Goal: Use online tool/utility: Utilize a website feature to perform a specific function

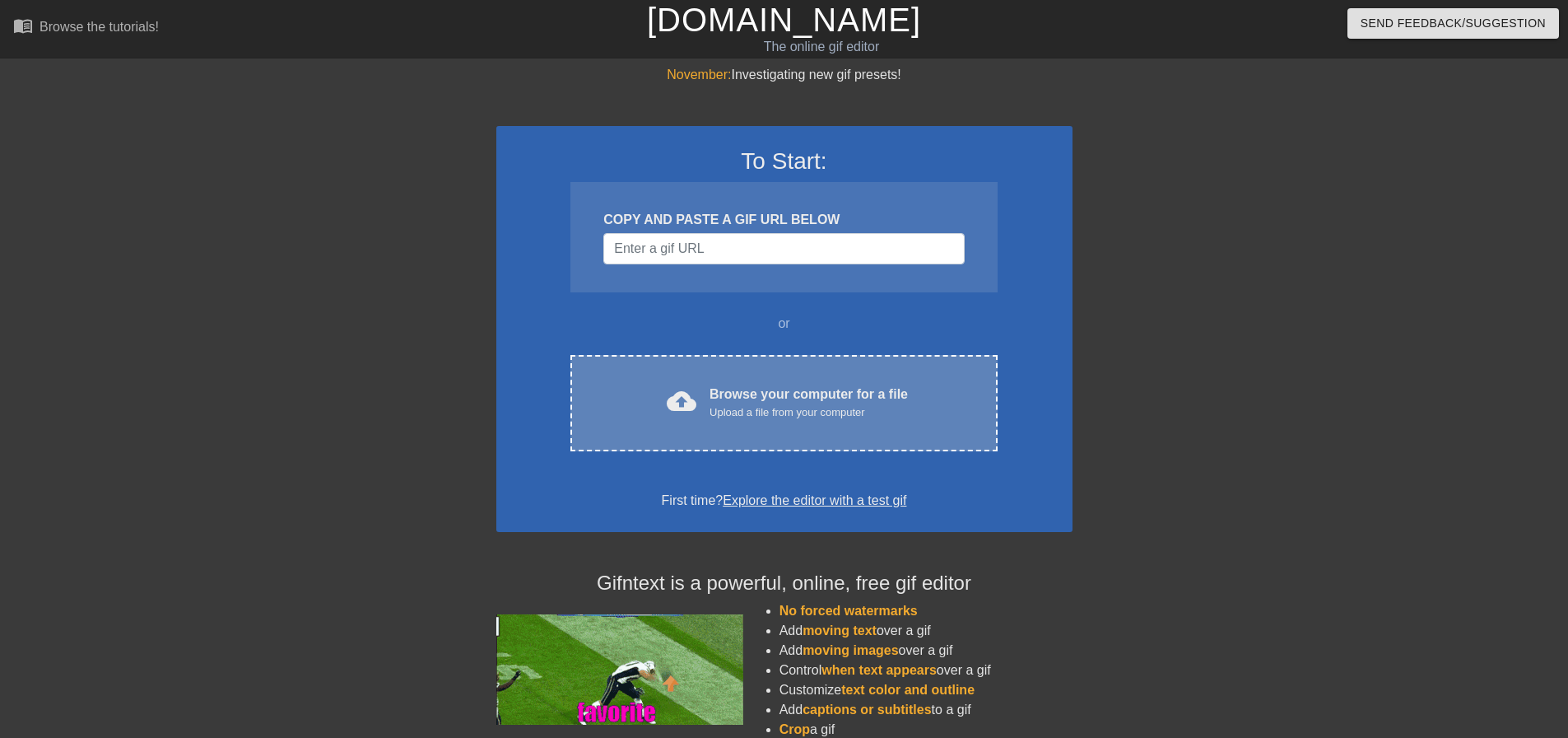
click at [790, 397] on div "Browse your computer for a file Upload a file from your computer" at bounding box center [808, 403] width 198 height 37
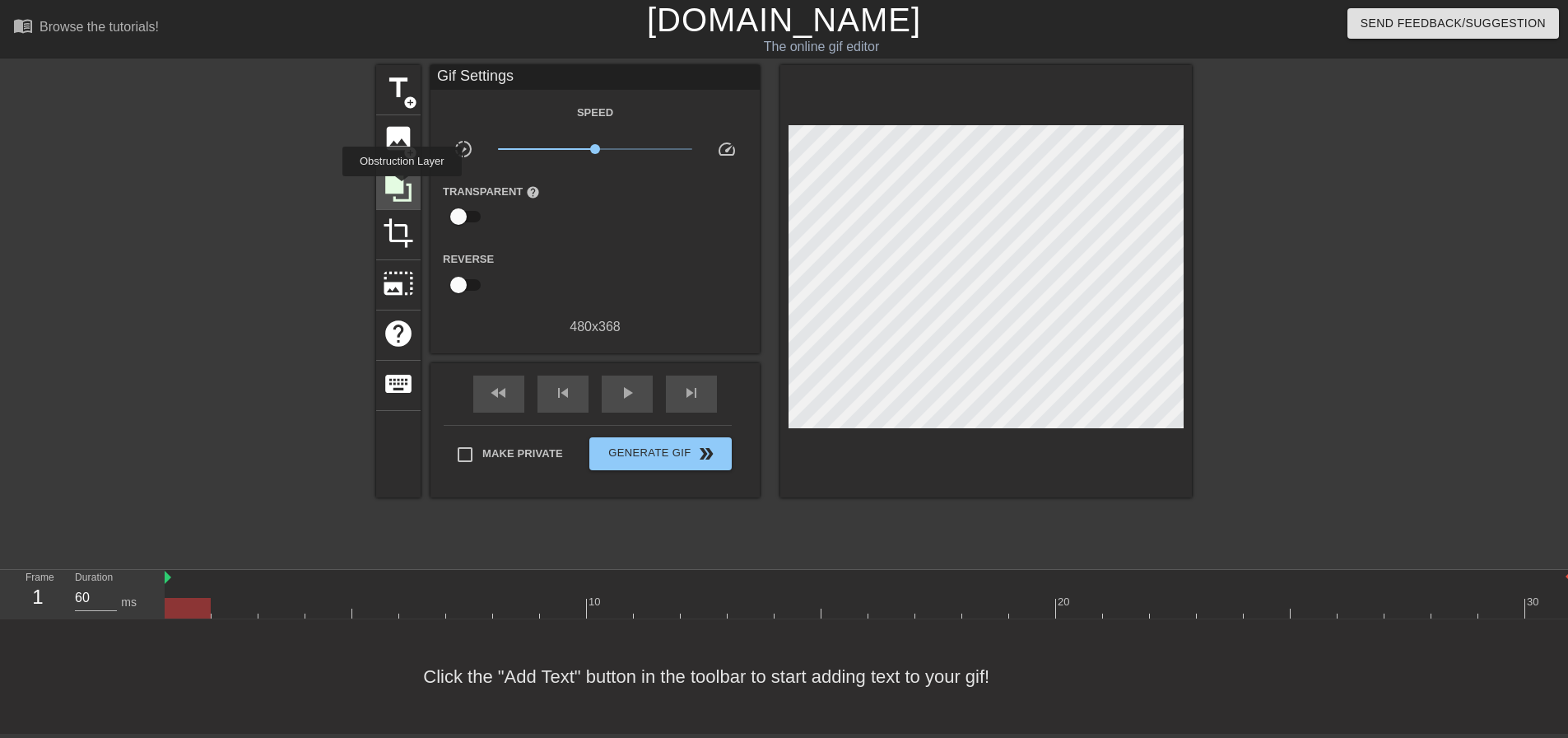
click at [401, 187] on icon at bounding box center [398, 188] width 27 height 27
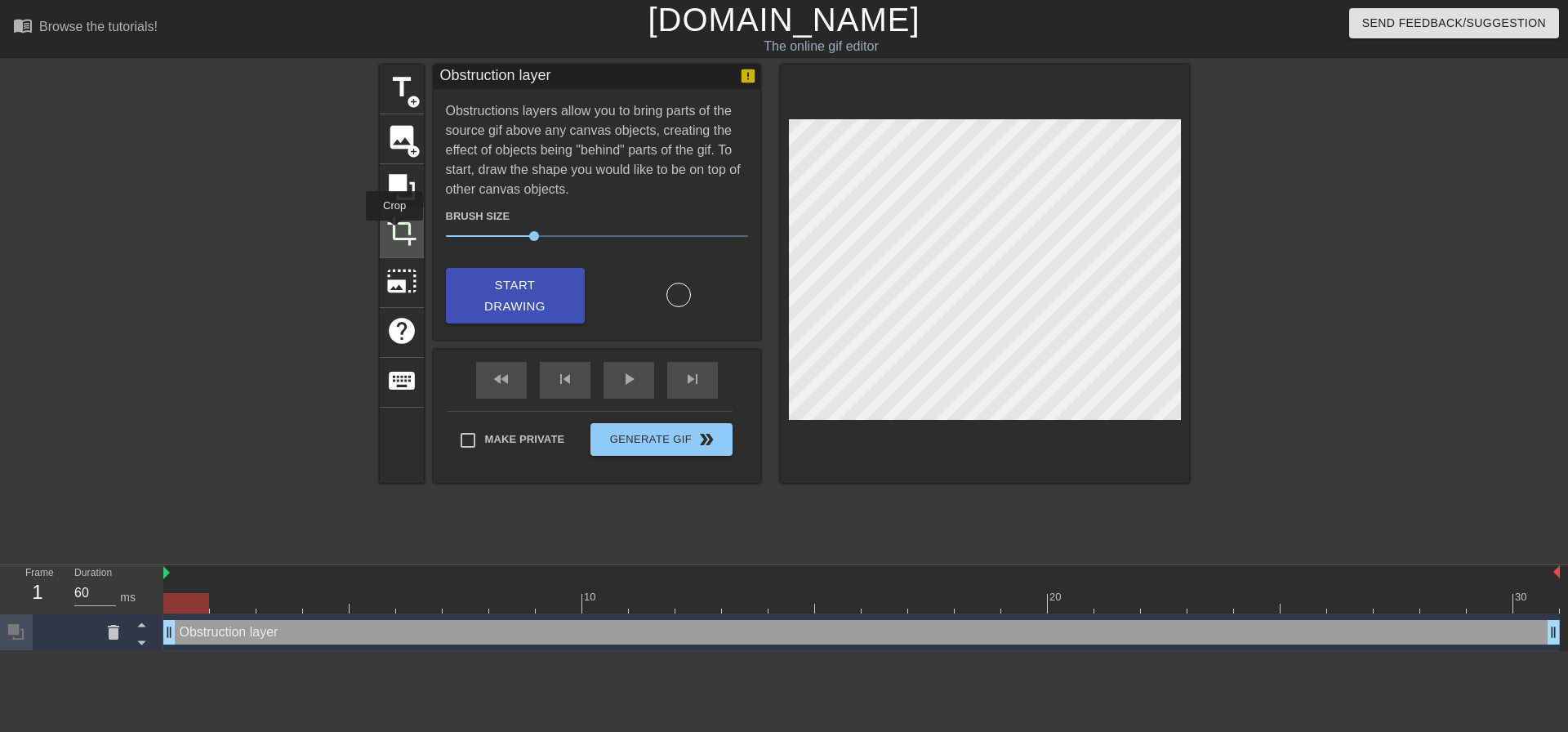
click at [396, 232] on span "crop" at bounding box center [402, 231] width 31 height 31
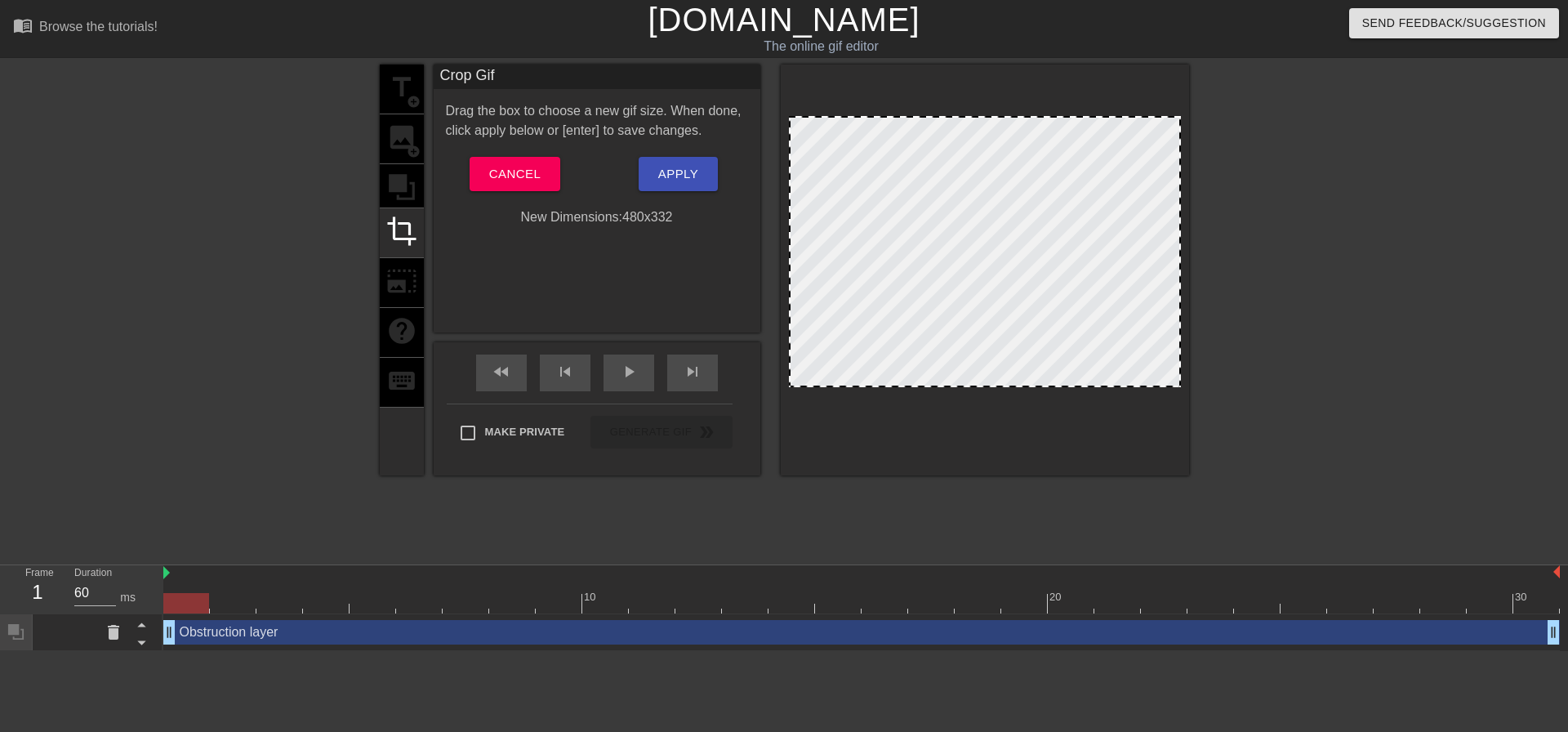
drag, startPoint x: 1142, startPoint y: 415, endPoint x: 1144, endPoint y: 385, distance: 30.1
click at [696, 176] on span "Apply" at bounding box center [678, 173] width 40 height 21
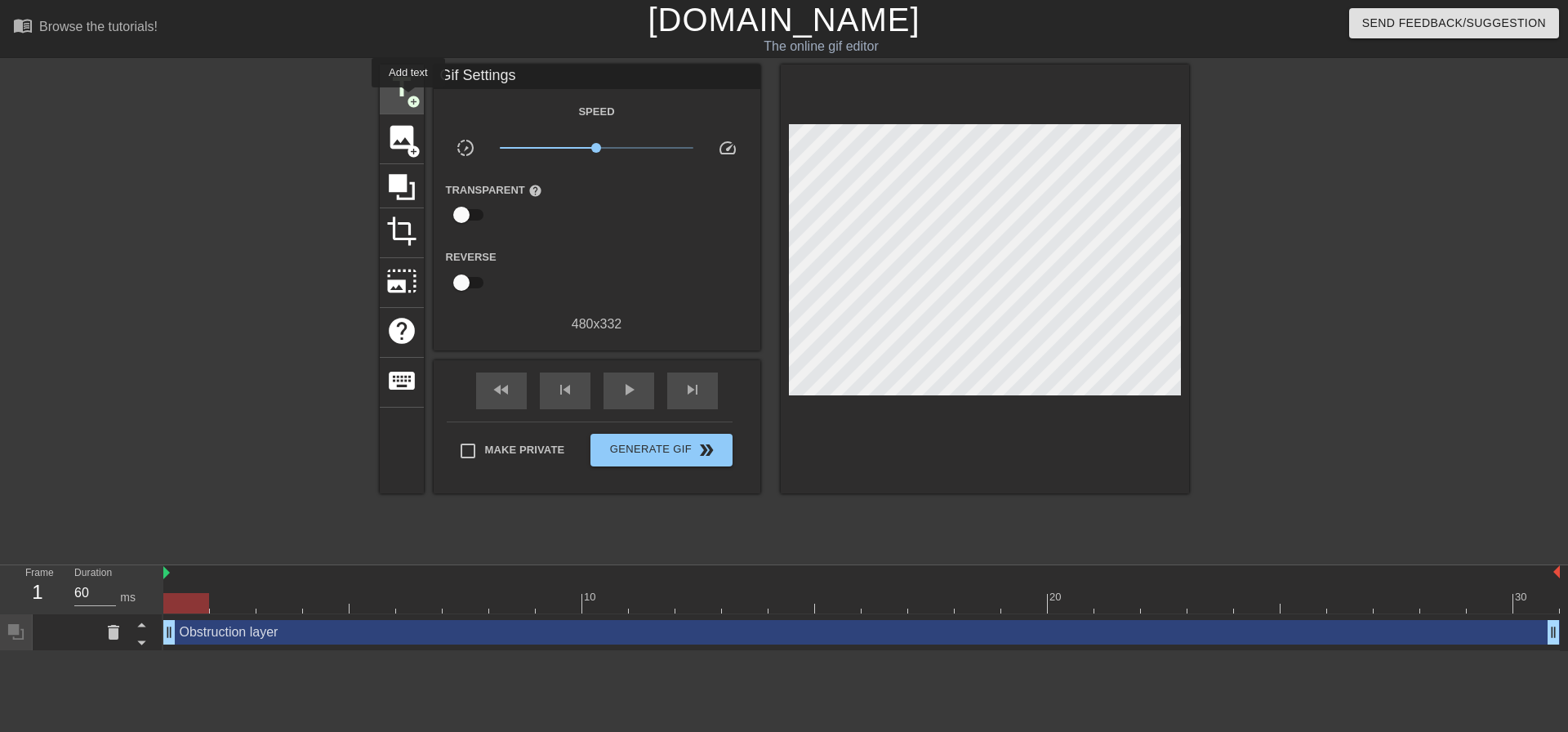
click at [408, 99] on span "add_circle" at bounding box center [413, 101] width 14 height 14
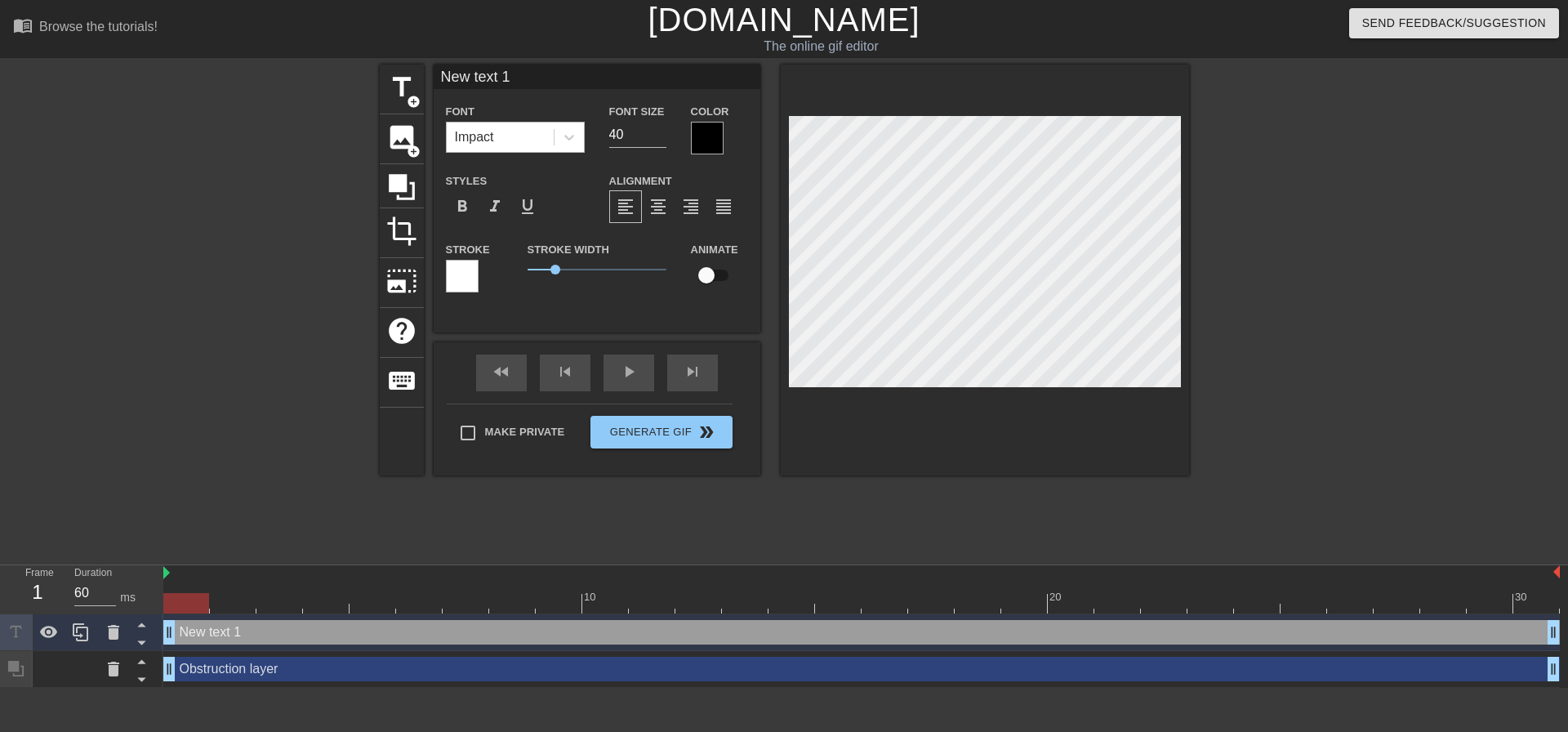
click at [534, 151] on div "Impact" at bounding box center [501, 137] width 107 height 29
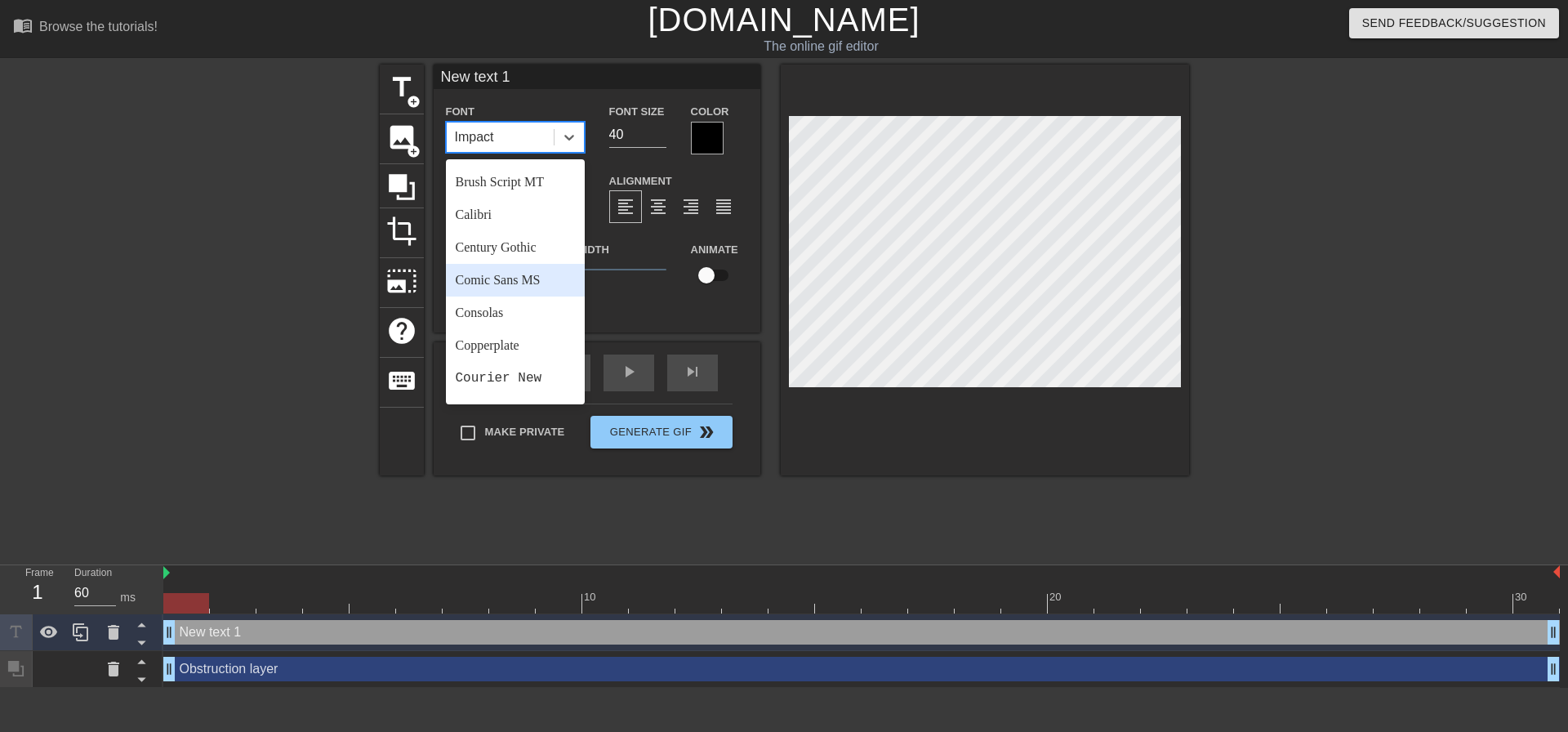
scroll to position [13, 0]
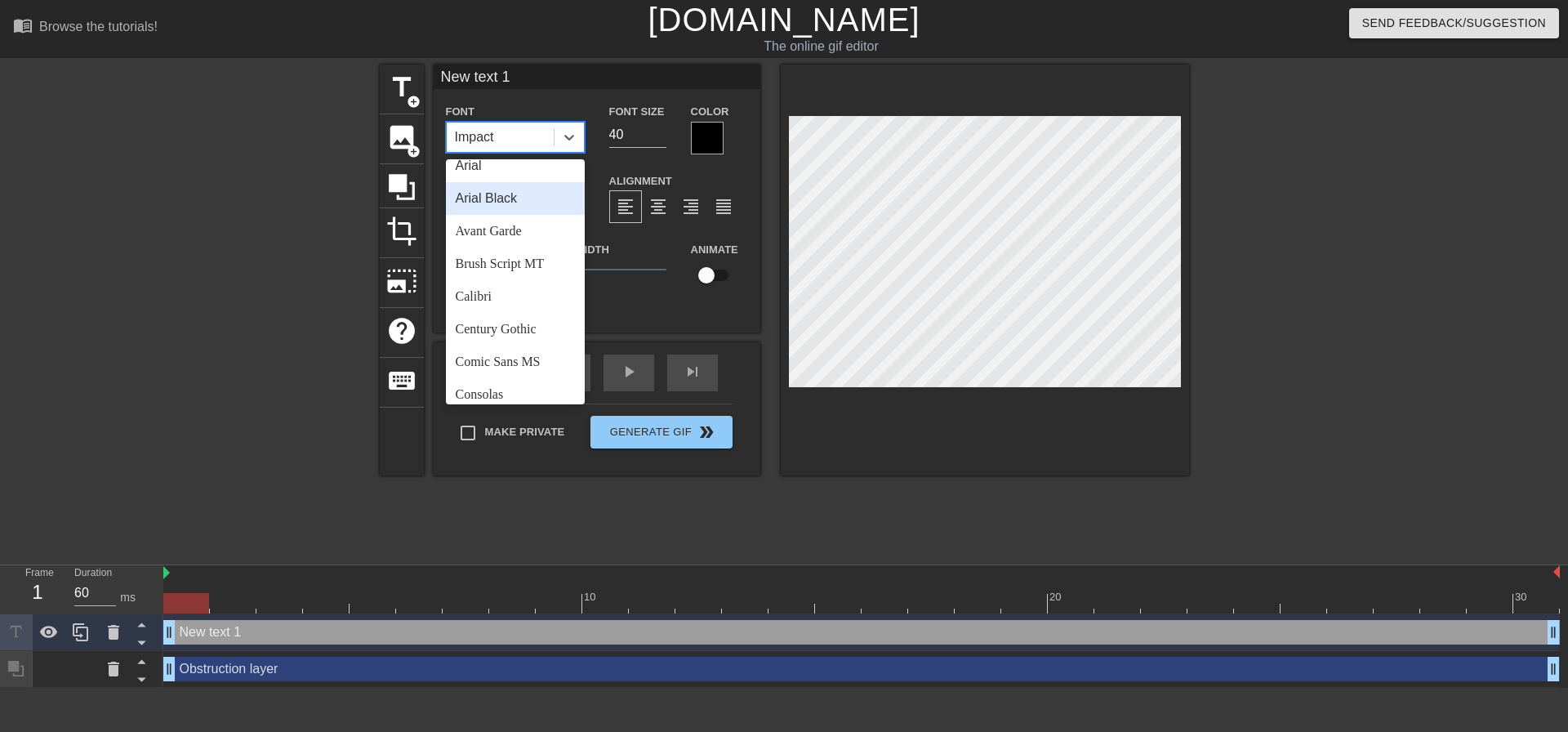
click at [524, 201] on div "Arial Black" at bounding box center [515, 199] width 139 height 33
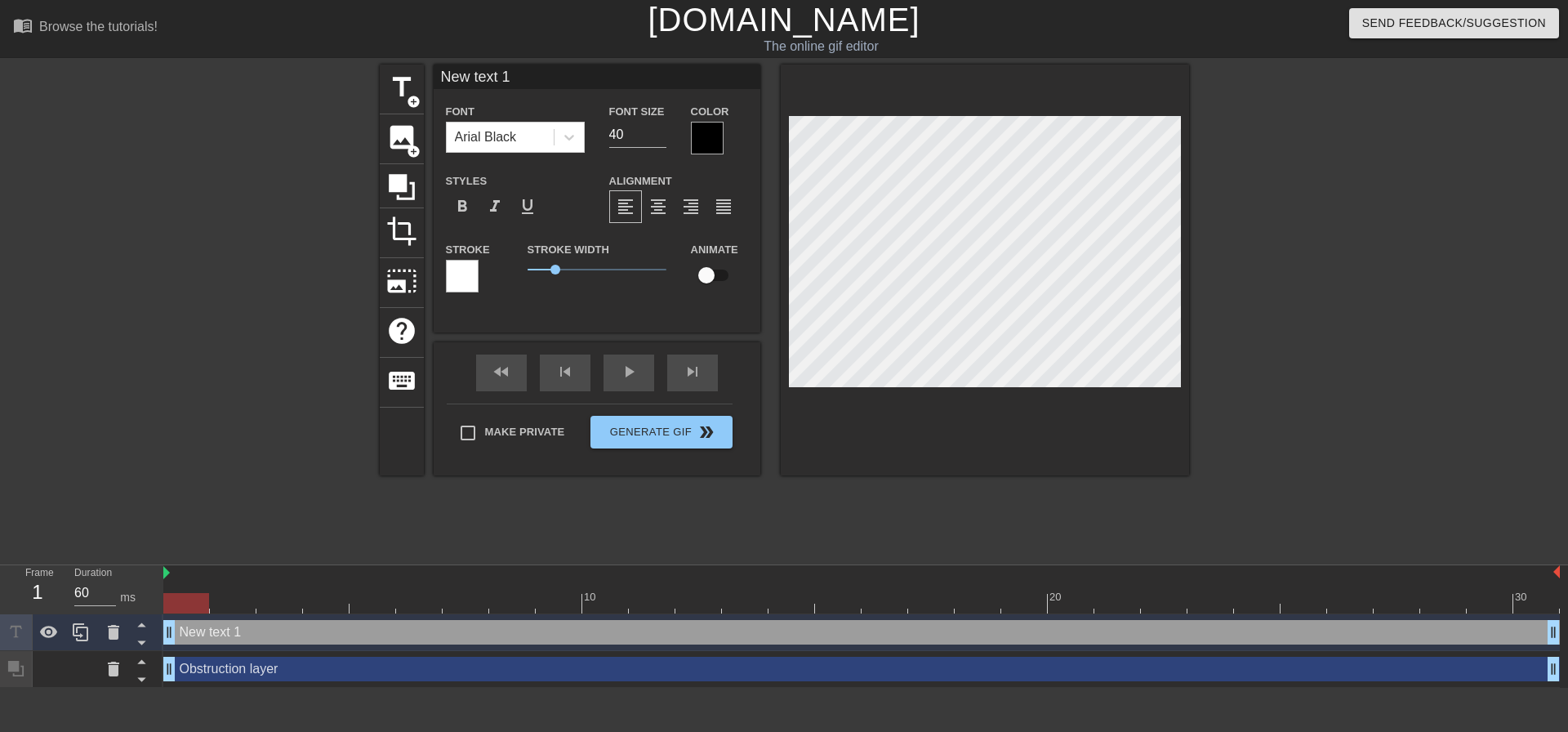
drag, startPoint x: 531, startPoint y: 86, endPoint x: 433, endPoint y: 54, distance: 103.1
click at [433, 54] on div "menu_book Browse the tutorials! [DOMAIN_NAME] The online gif editor Send Feedba…" at bounding box center [784, 344] width 1568 height 688
type input "MONO-ISO!"
click at [706, 134] on div at bounding box center [707, 138] width 33 height 33
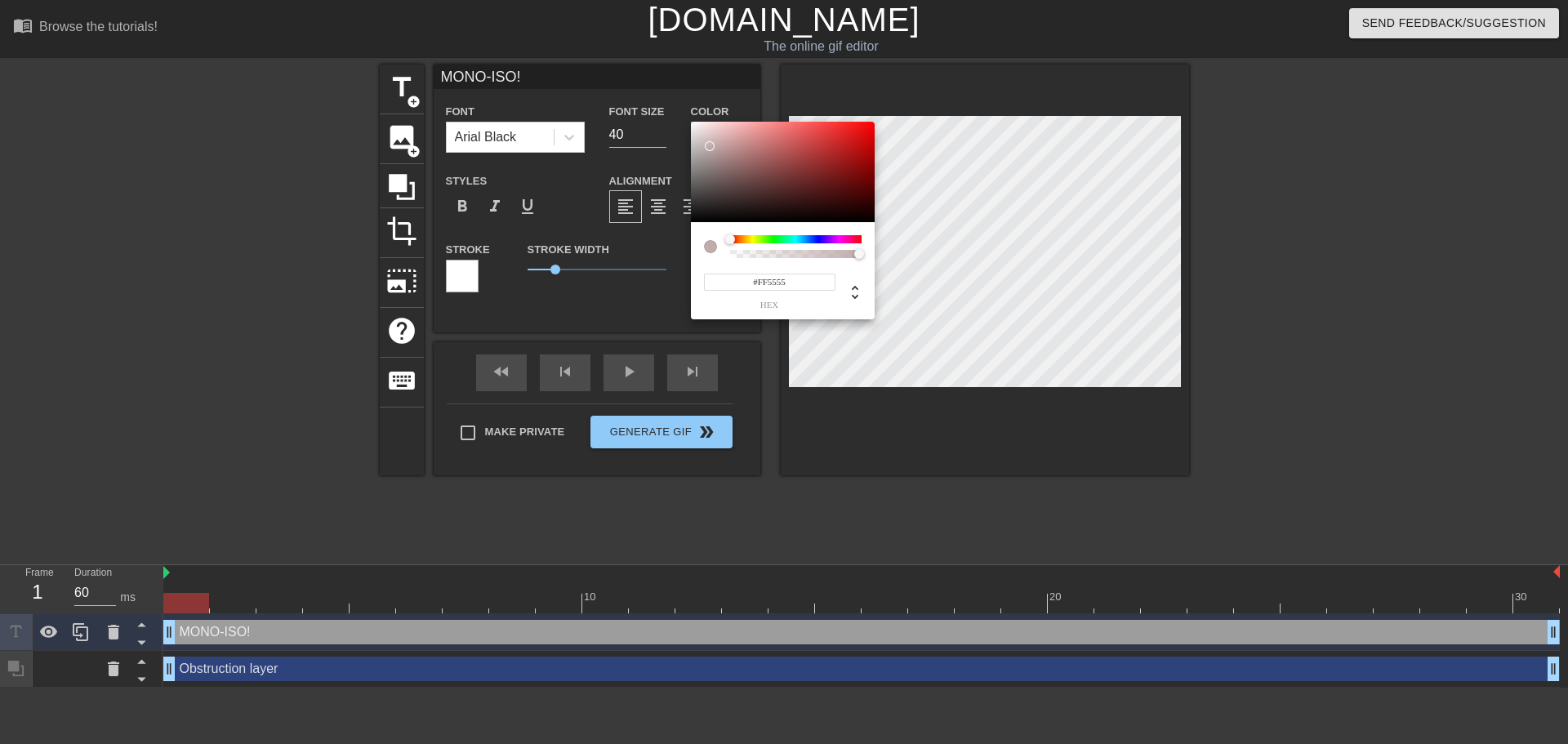
type input "#FFFFFF"
drag, startPoint x: 717, startPoint y: 159, endPoint x: 674, endPoint y: 103, distance: 70.6
click at [674, 103] on div "#FFFFFF hex" at bounding box center [784, 372] width 1568 height 744
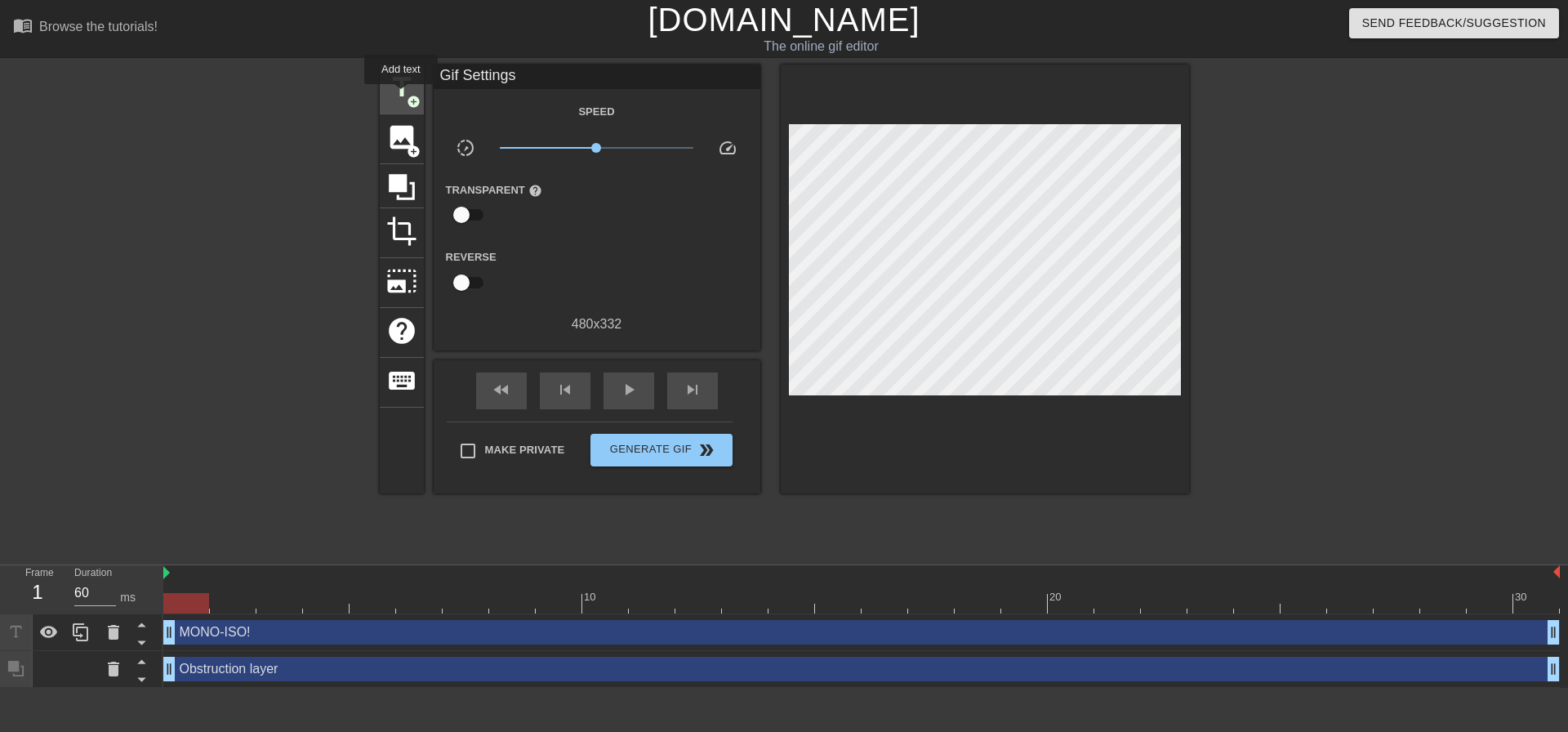
click at [401, 95] on span "title" at bounding box center [402, 87] width 31 height 31
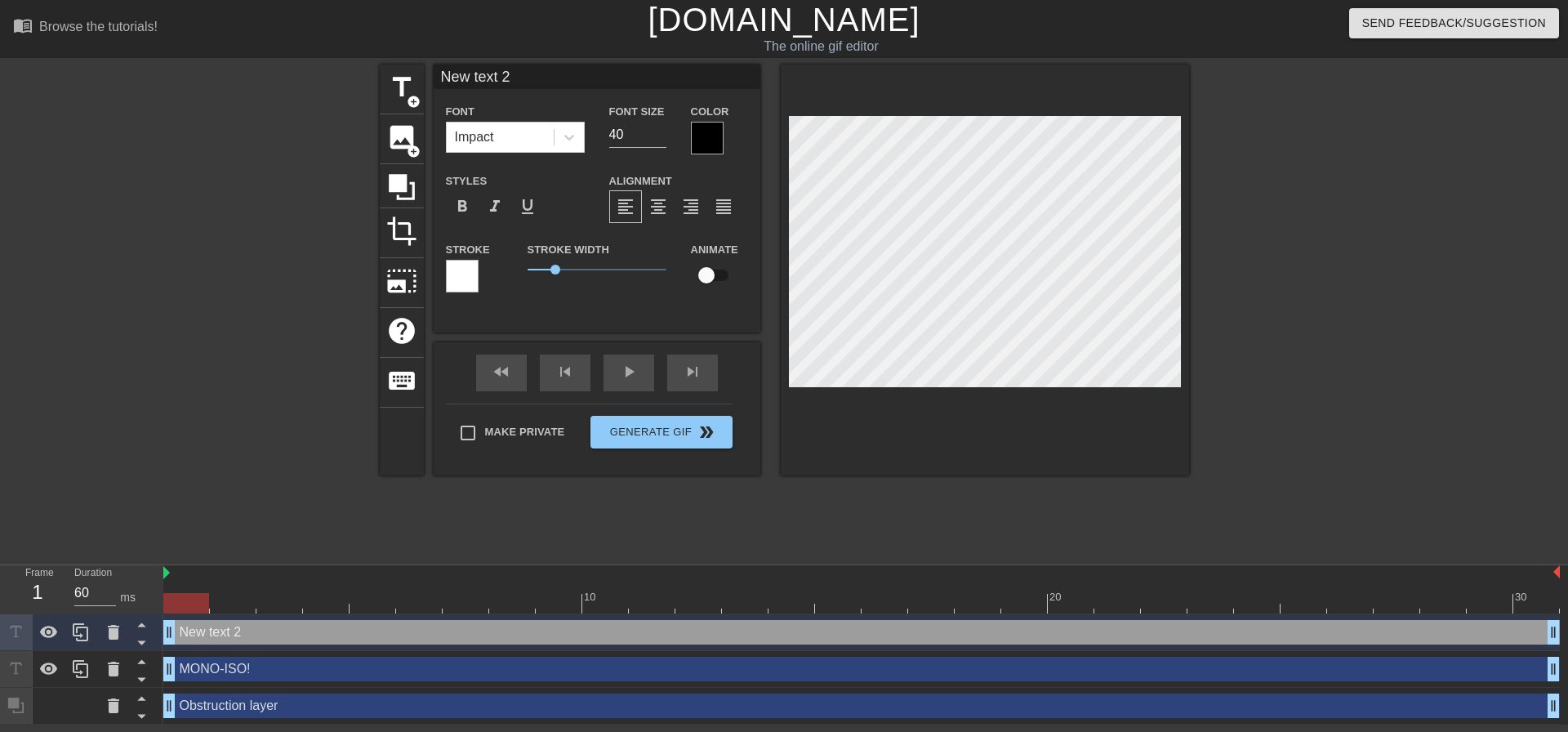
type input "New text2"
type textarea "New text2"
click at [277, 704] on div "Obstruction layer drag_handle drag_handle" at bounding box center [862, 705] width 1397 height 24
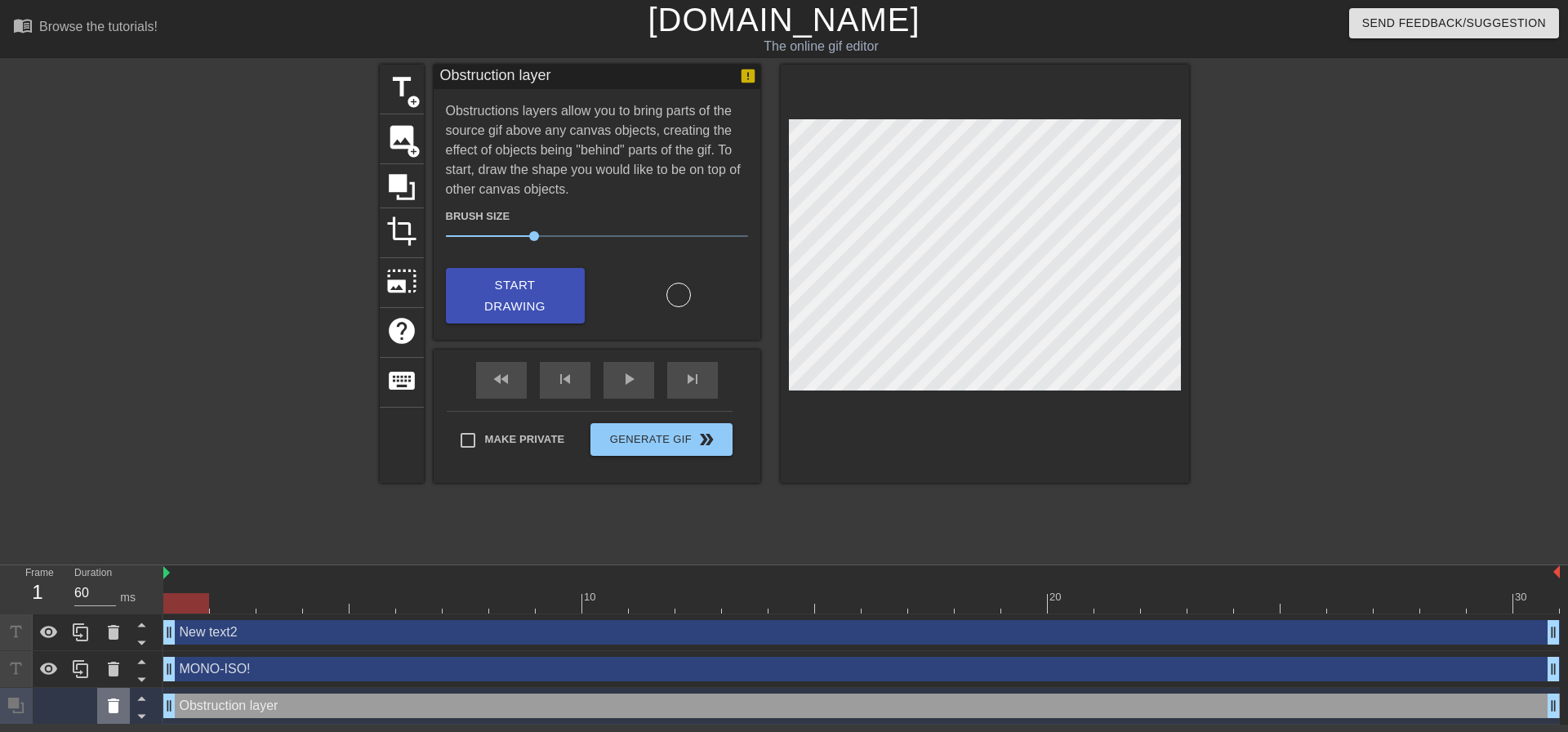
click at [112, 706] on icon at bounding box center [113, 706] width 12 height 15
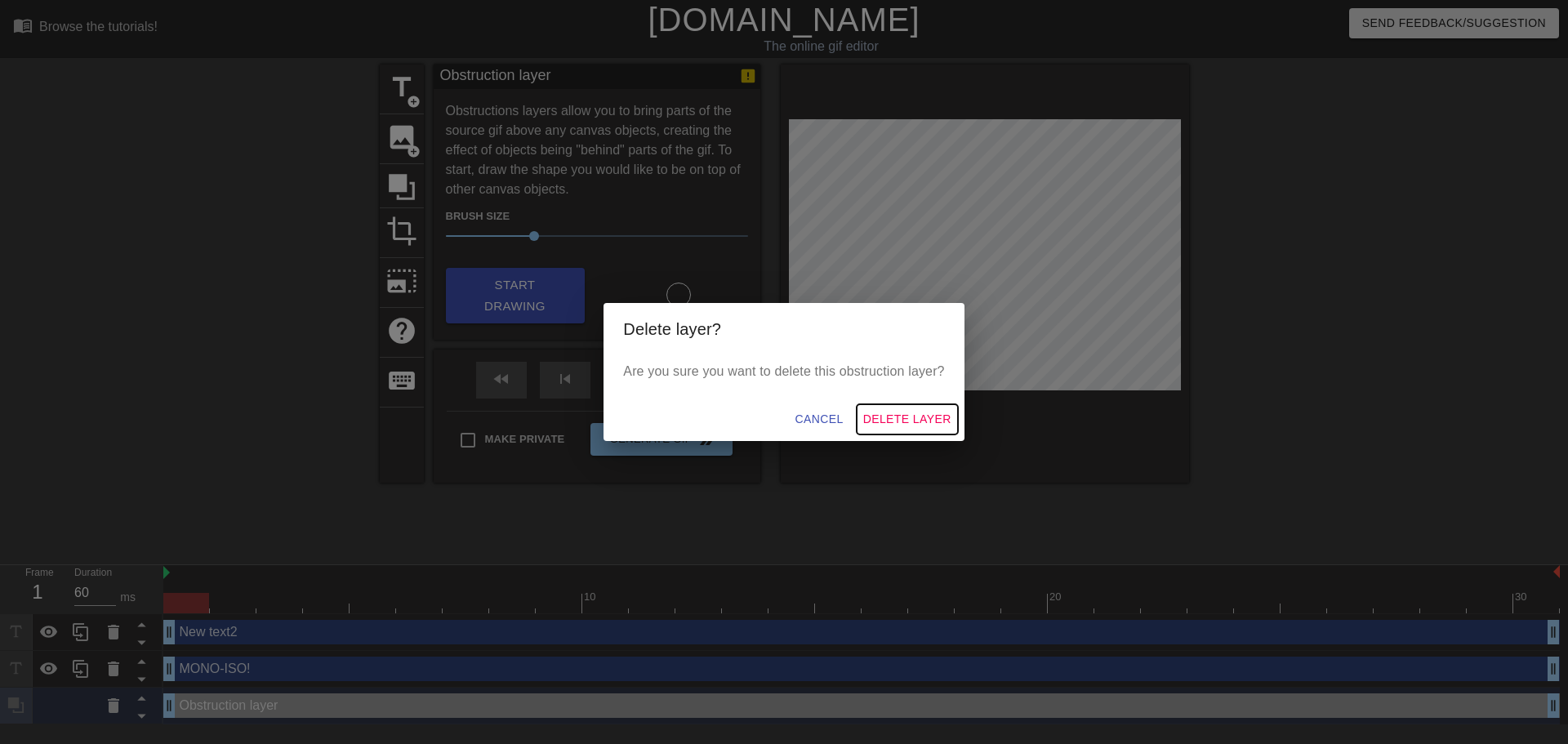
click at [933, 406] on button "Delete Layer" at bounding box center [908, 419] width 102 height 30
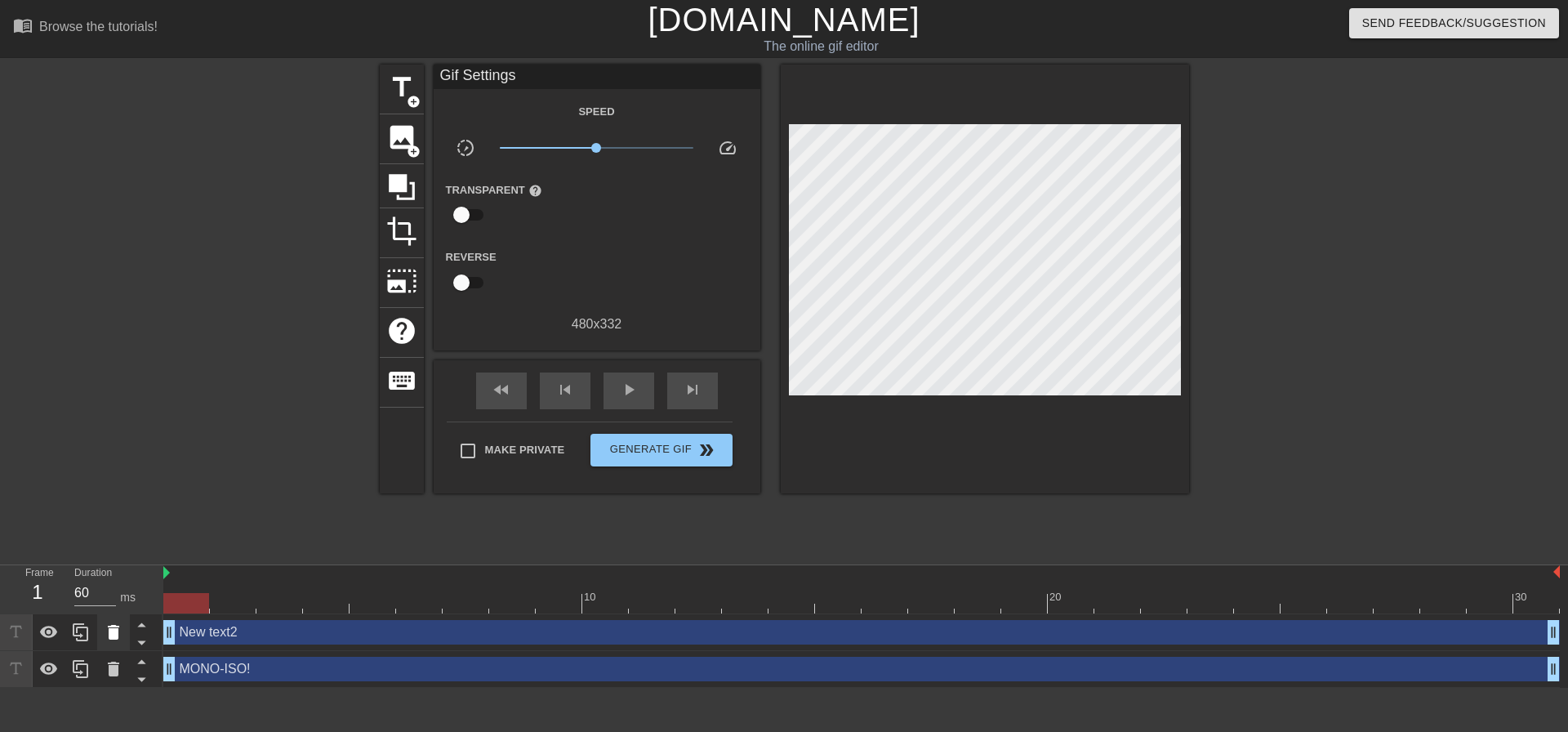
click at [102, 635] on div at bounding box center [113, 632] width 33 height 36
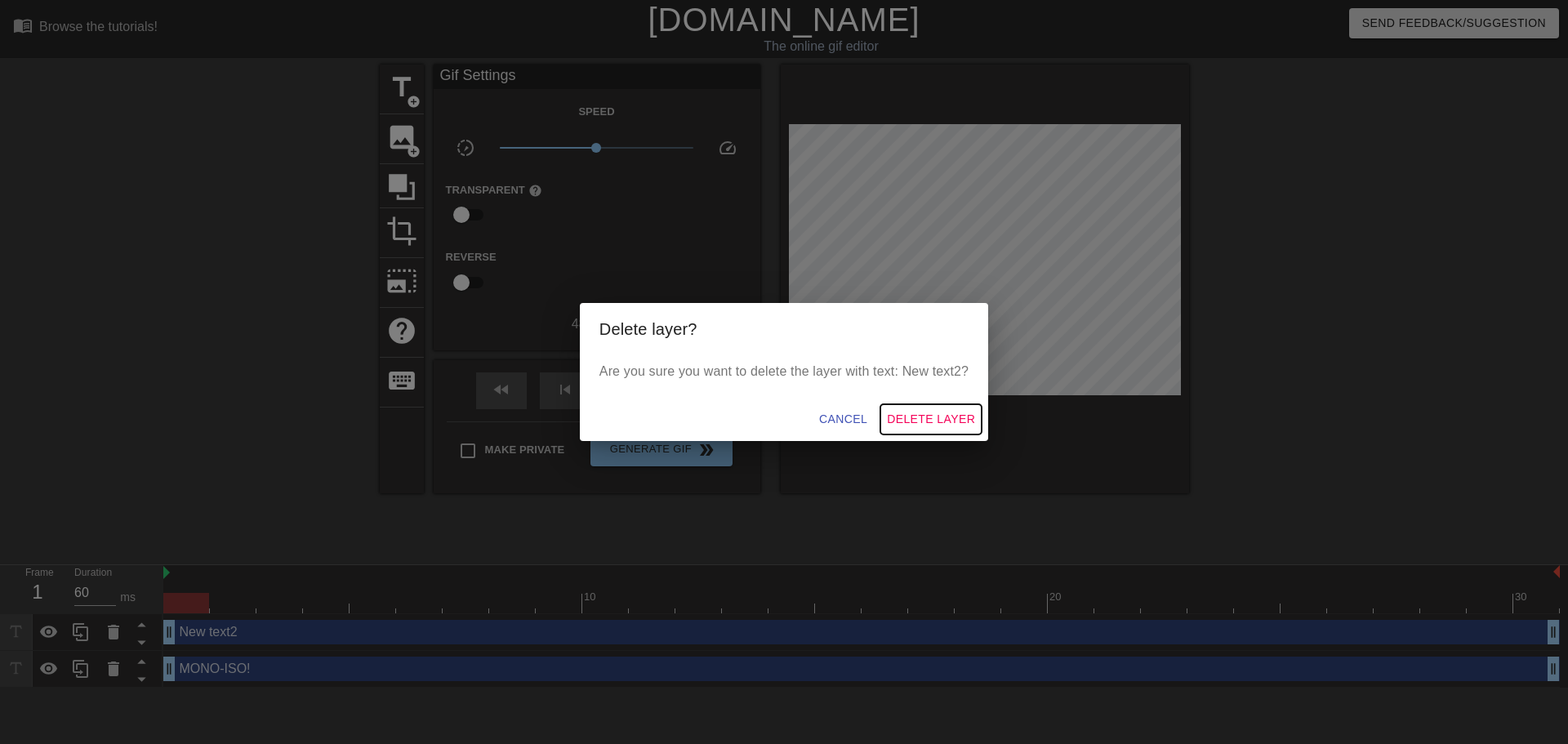
click at [931, 423] on span "Delete Layer" at bounding box center [930, 419] width 88 height 21
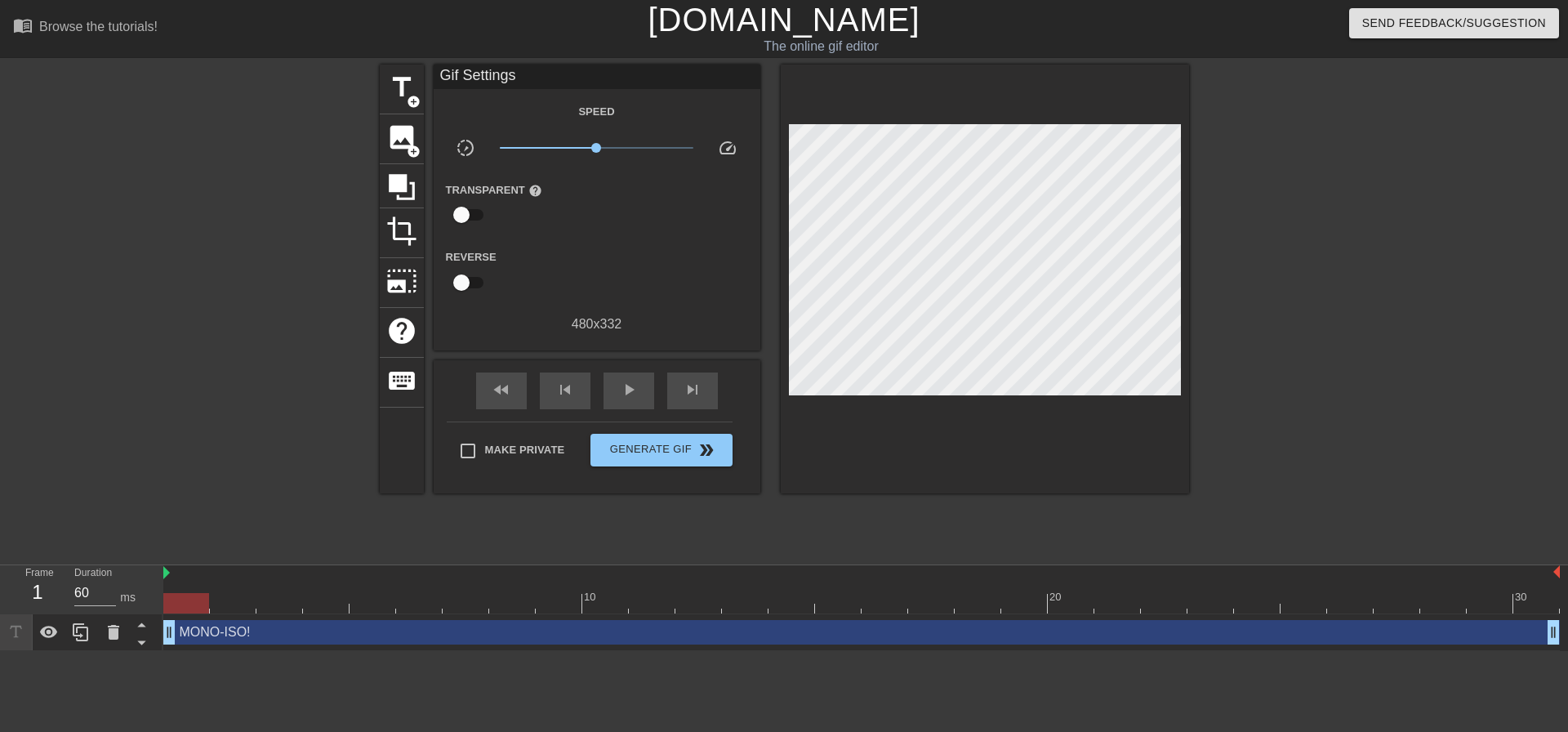
click at [337, 629] on div "MONO-ISO! drag_handle drag_handle" at bounding box center [862, 631] width 1397 height 24
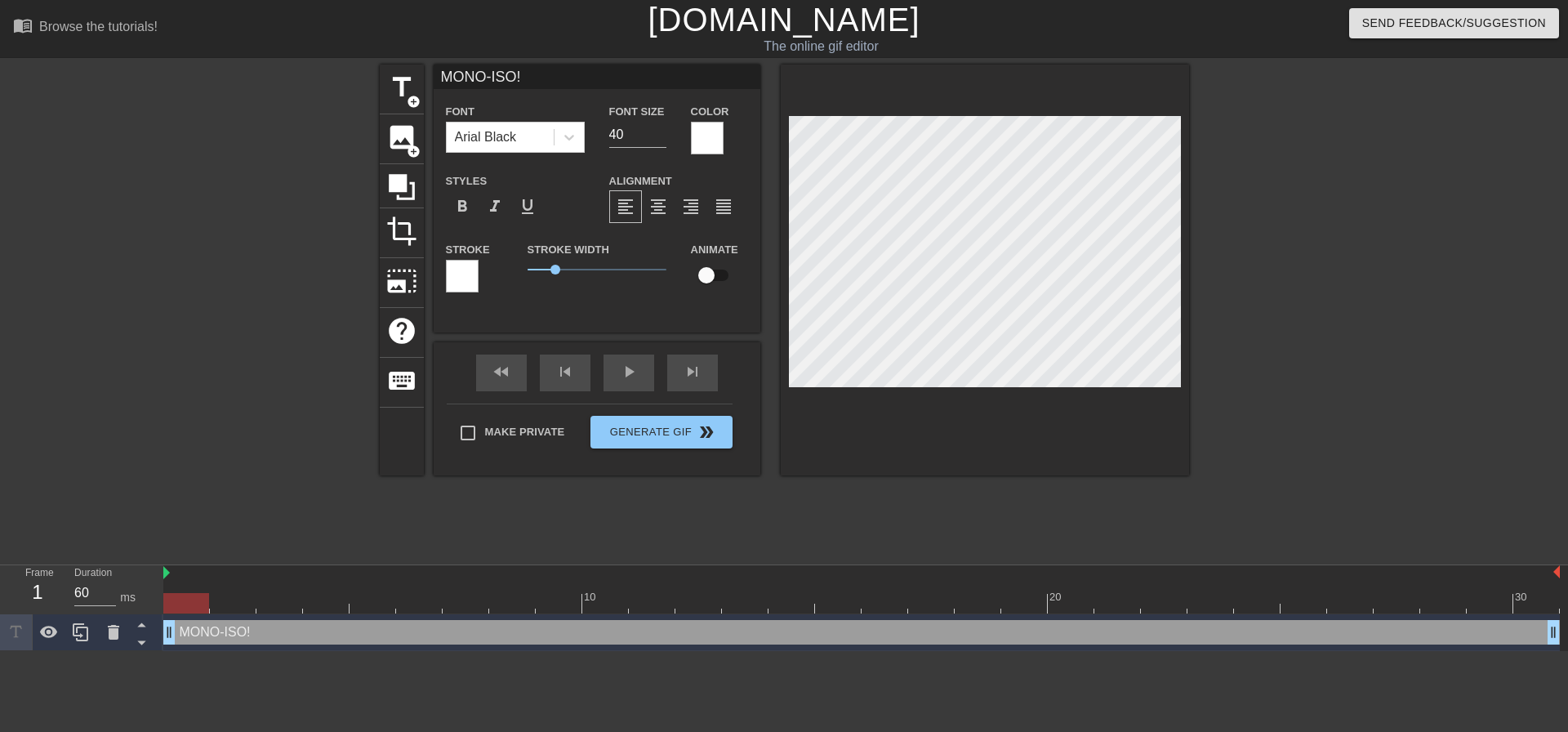
click at [460, 263] on div at bounding box center [463, 276] width 33 height 33
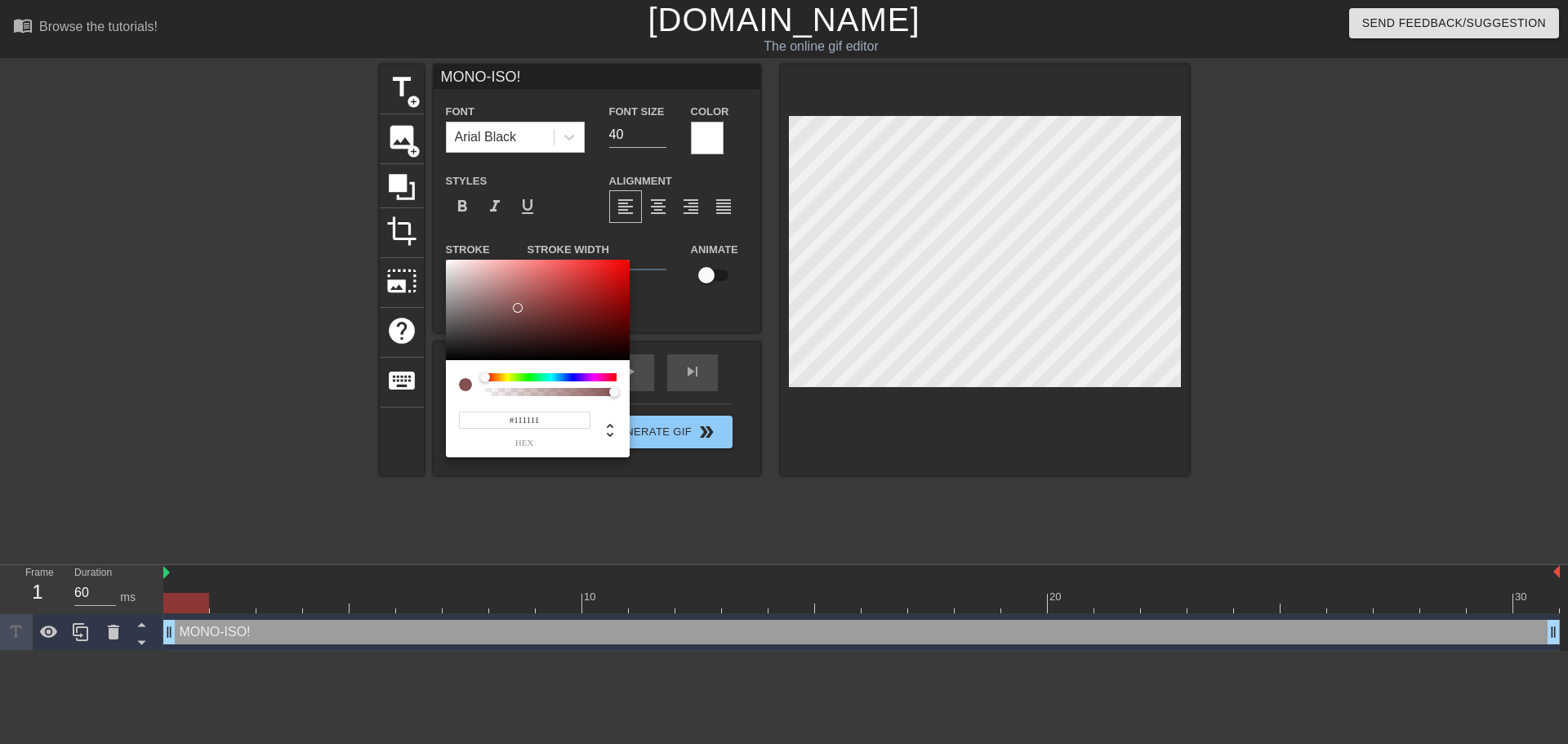
type input "#000000"
drag, startPoint x: 514, startPoint y: 312, endPoint x: 387, endPoint y: 415, distance: 163.5
click at [387, 415] on div "#000000 hex" at bounding box center [784, 372] width 1568 height 744
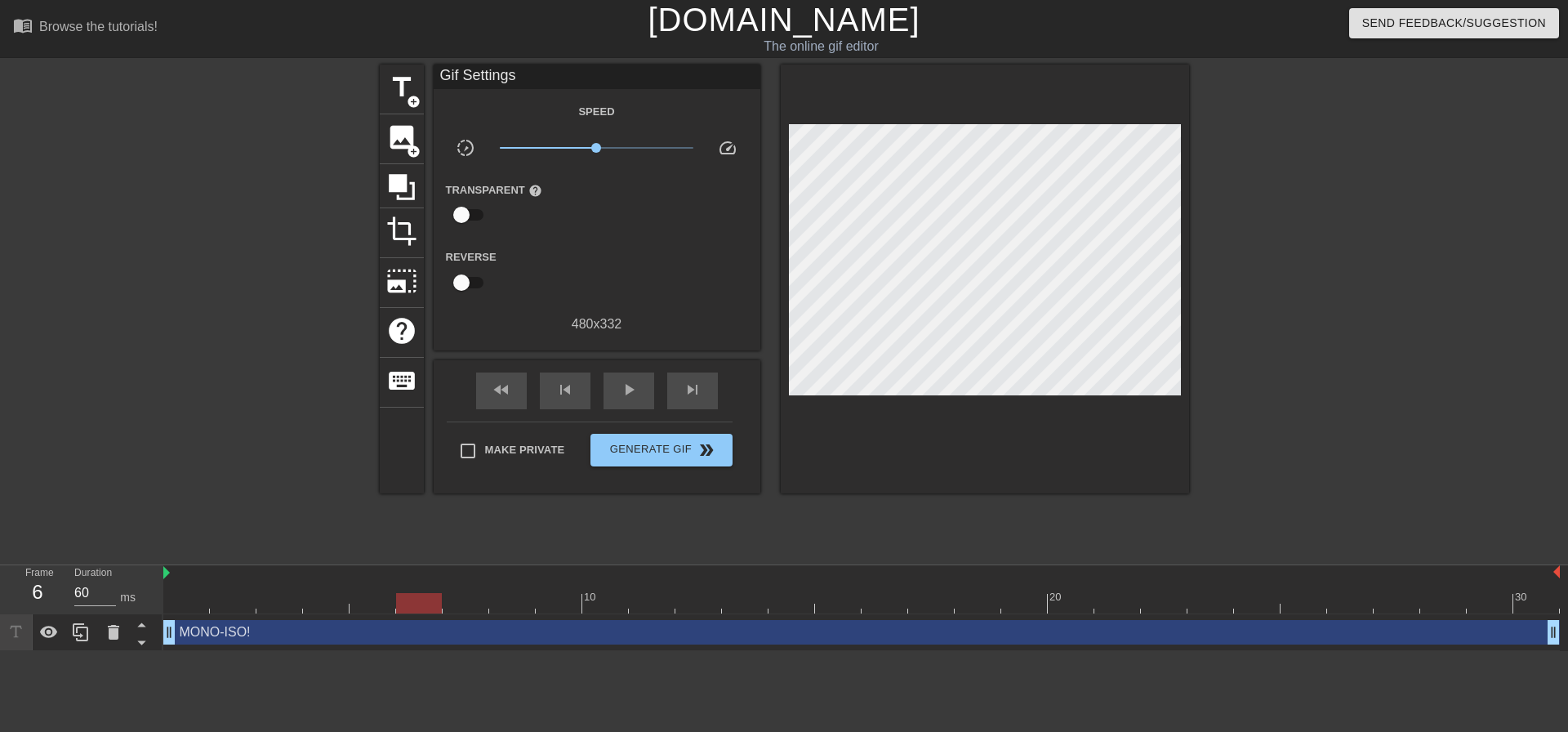
click at [398, 612] on div at bounding box center [862, 603] width 1397 height 21
click at [413, 630] on div "MONO-ISO! drag_handle drag_handle" at bounding box center [862, 631] width 1397 height 24
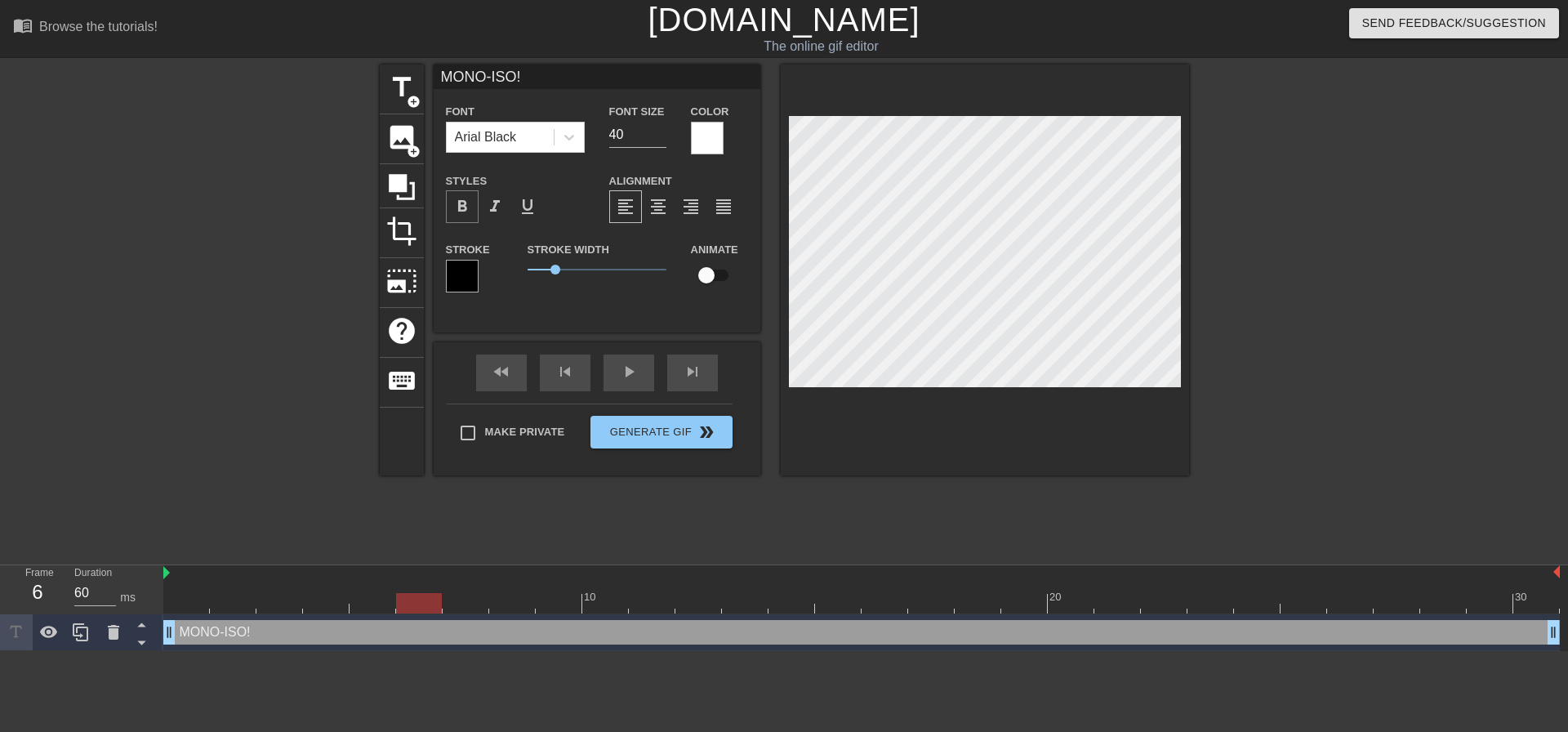
click at [468, 199] on span "format_bold" at bounding box center [463, 207] width 20 height 20
click at [502, 204] on span "format_italic" at bounding box center [495, 207] width 20 height 20
click at [659, 202] on span "format_align_center" at bounding box center [658, 207] width 20 height 20
click at [706, 267] on input "checkbox" at bounding box center [706, 275] width 93 height 31
click at [709, 271] on input "checkbox" at bounding box center [722, 275] width 93 height 31
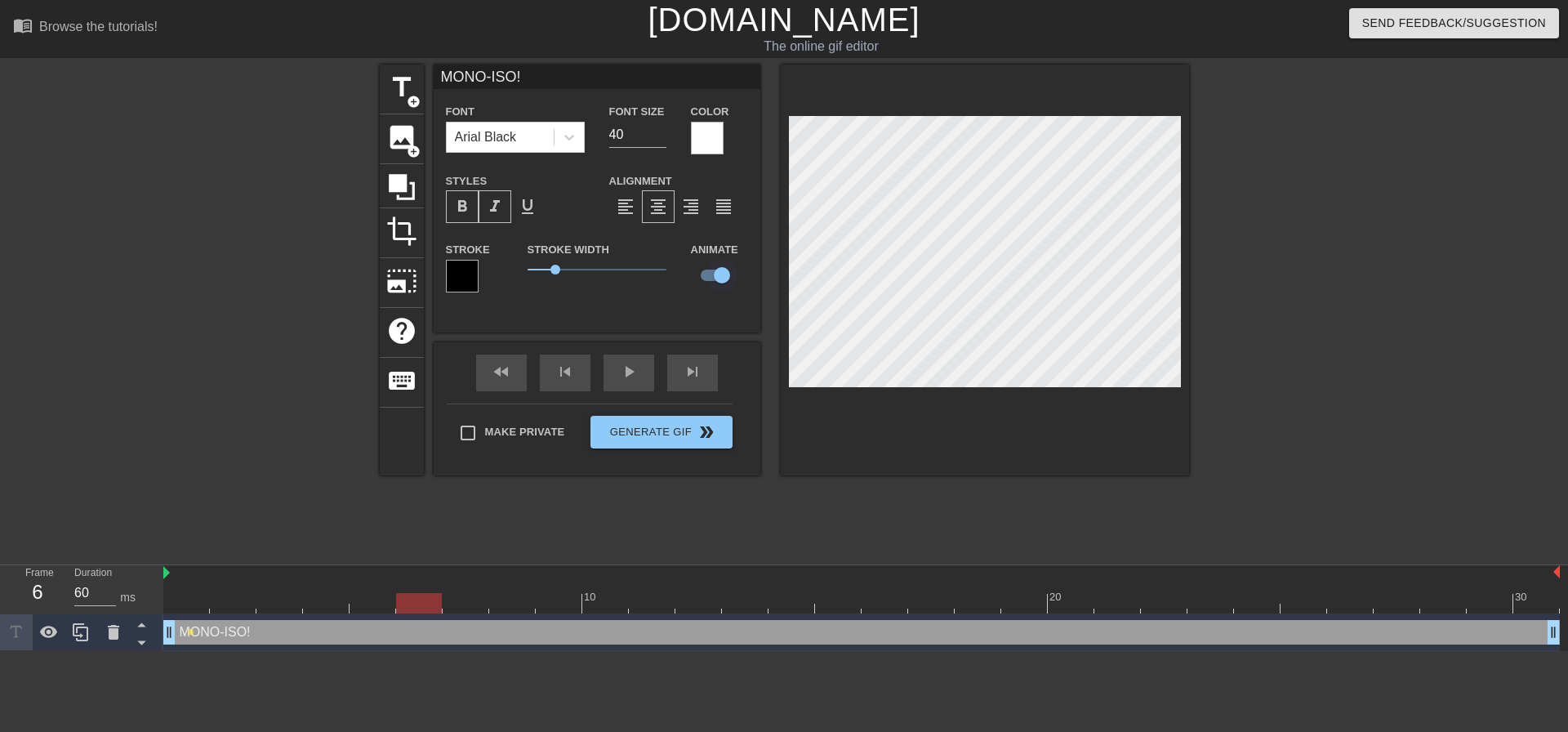
checkbox input "false"
click at [677, 424] on div "Make Private Generate Gif double_arrow" at bounding box center [589, 435] width 286 height 64
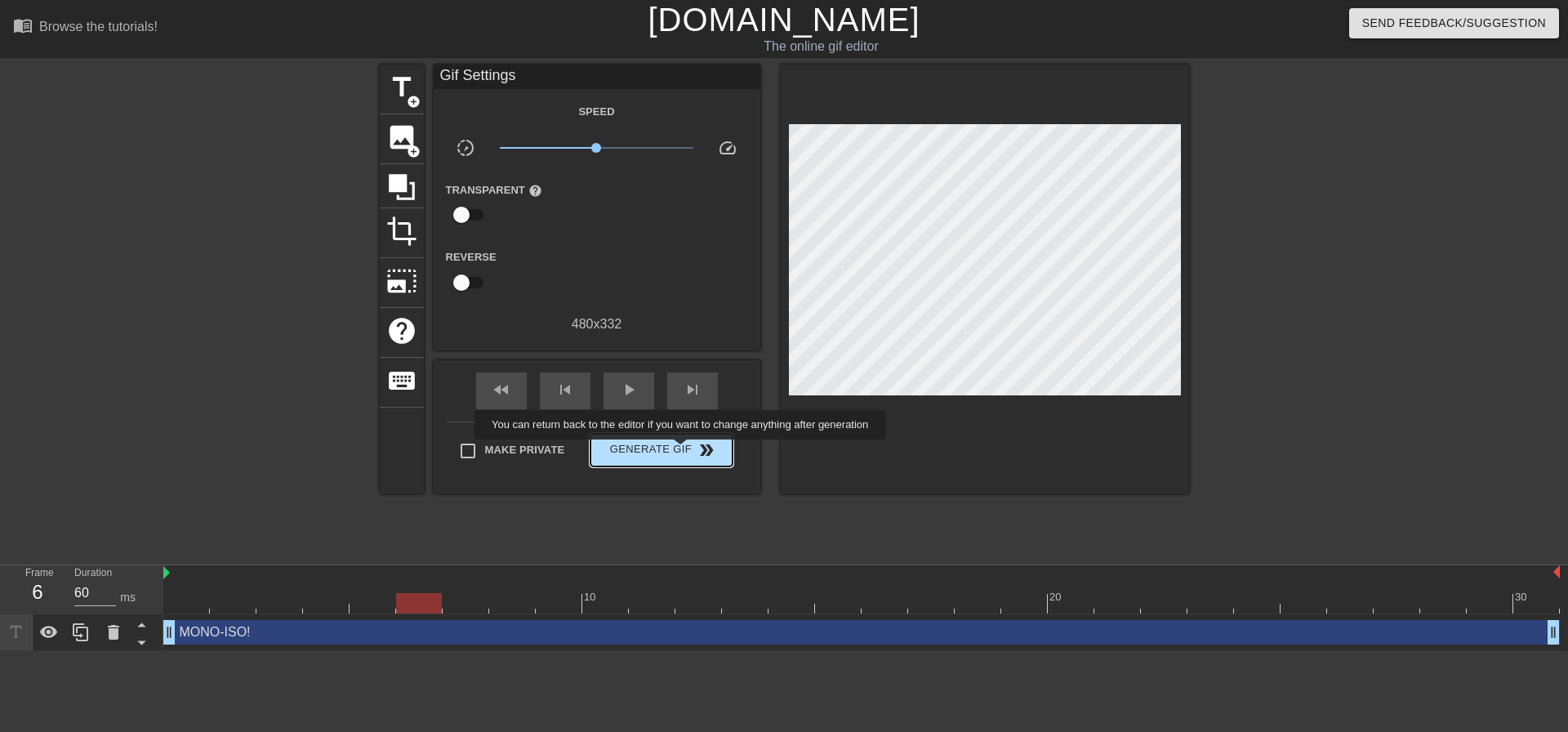
click at [681, 451] on span "Generate Gif double_arrow" at bounding box center [660, 450] width 128 height 20
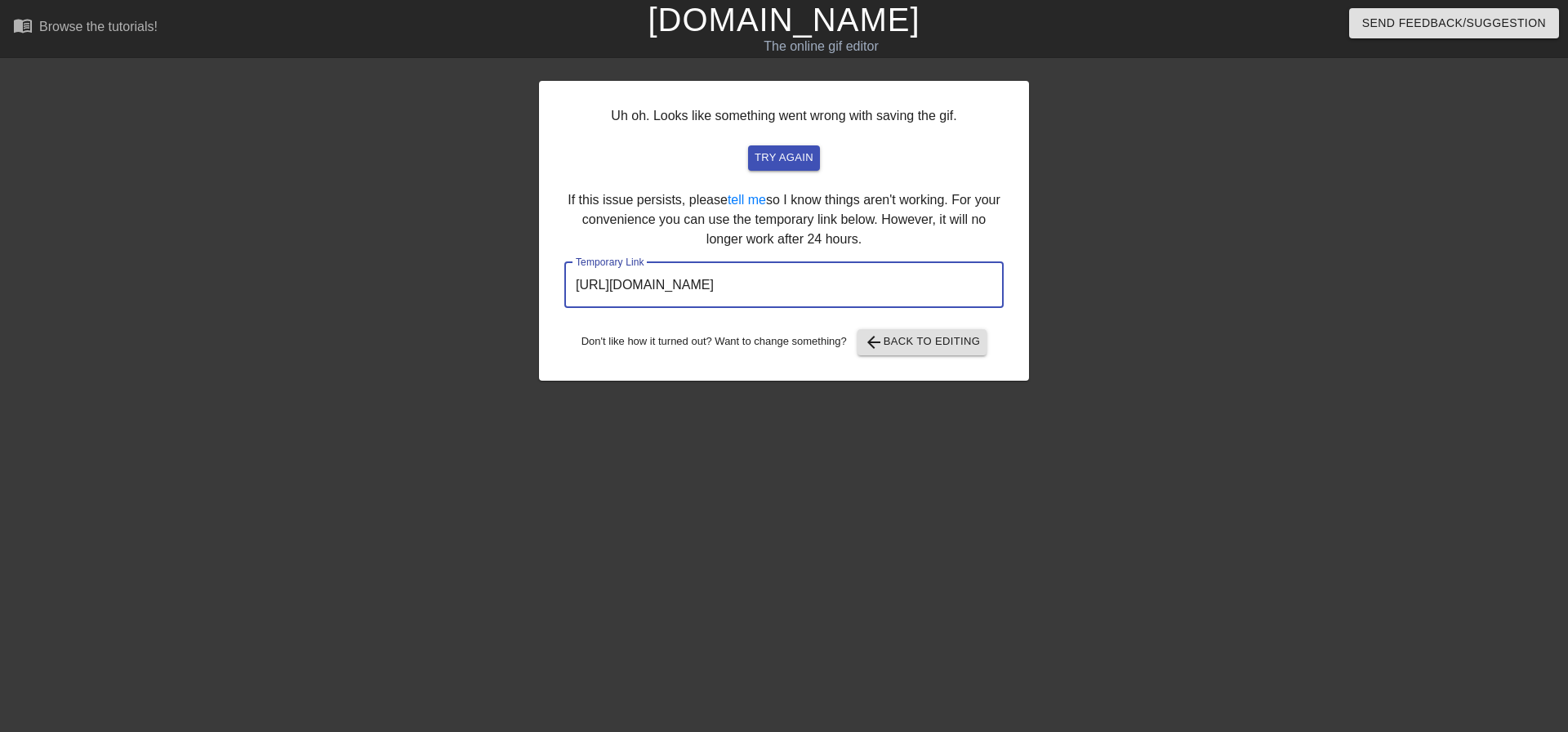
click at [800, 286] on input "[URL][DOMAIN_NAME]" at bounding box center [784, 285] width 439 height 45
click at [800, 284] on input "[URL][DOMAIN_NAME]" at bounding box center [784, 285] width 439 height 45
click at [776, 25] on link "[DOMAIN_NAME]" at bounding box center [784, 20] width 272 height 36
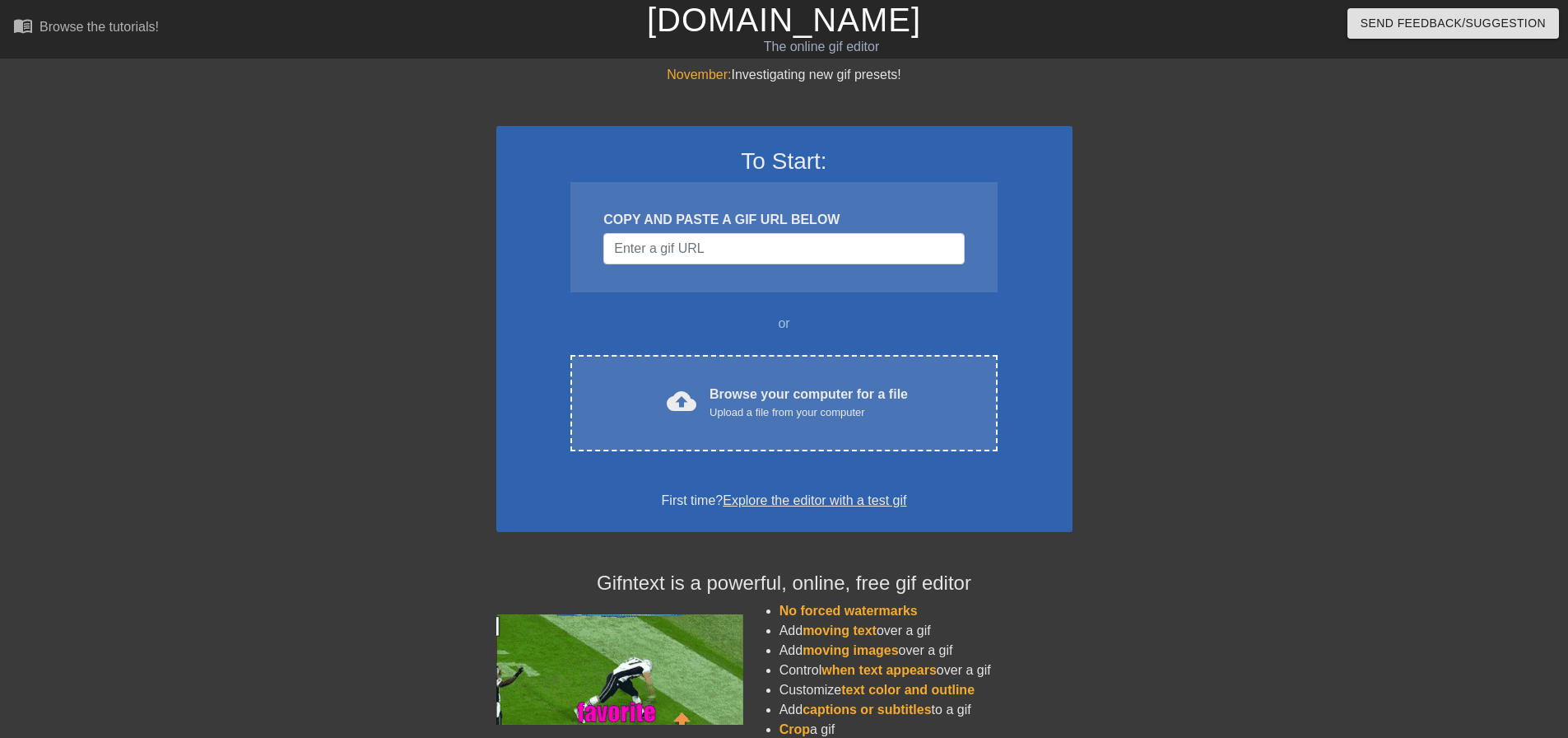
click at [1253, 412] on div at bounding box center [1216, 312] width 247 height 494
